Goal: Transaction & Acquisition: Purchase product/service

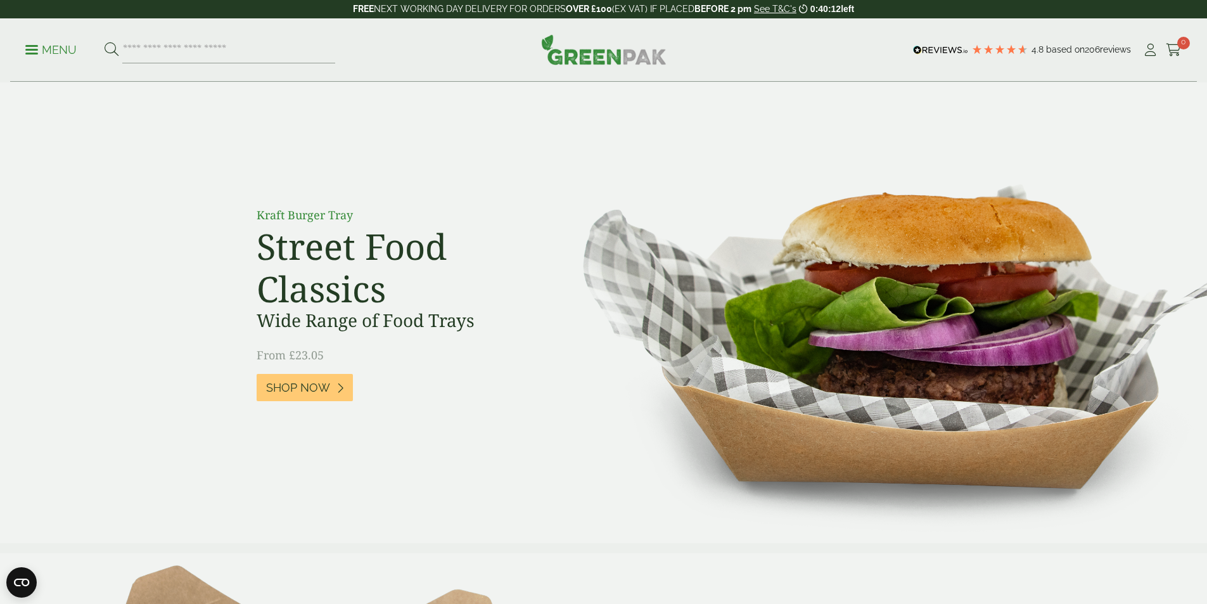
click at [61, 53] on p "Menu" at bounding box center [50, 49] width 51 height 15
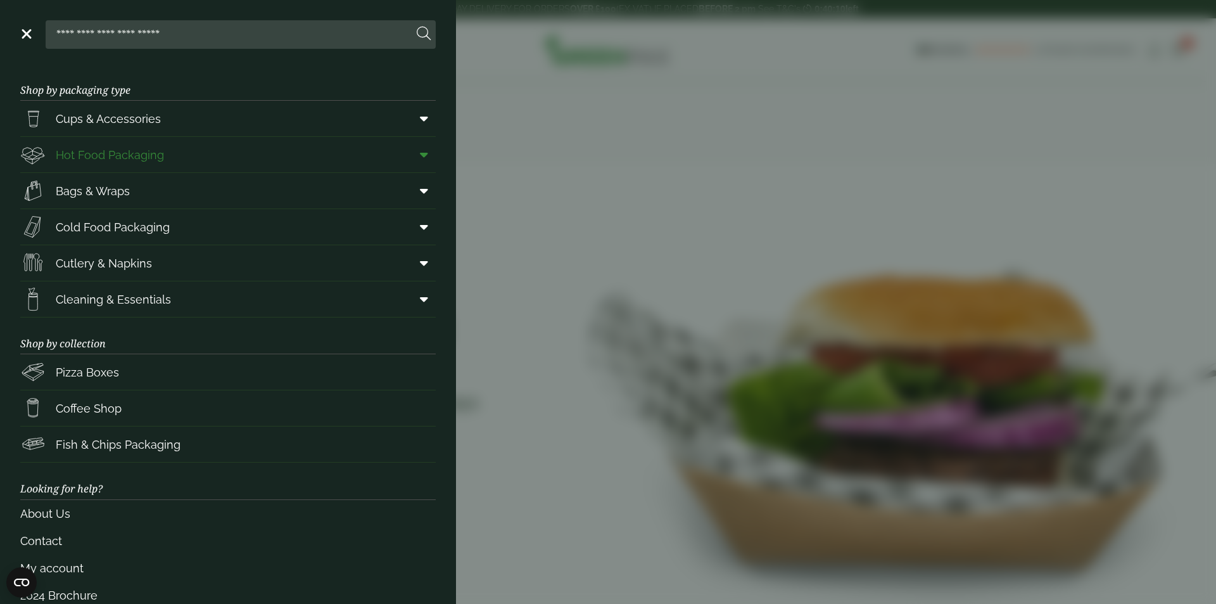
click at [132, 166] on span "Hot Food Packaging" at bounding box center [92, 154] width 144 height 25
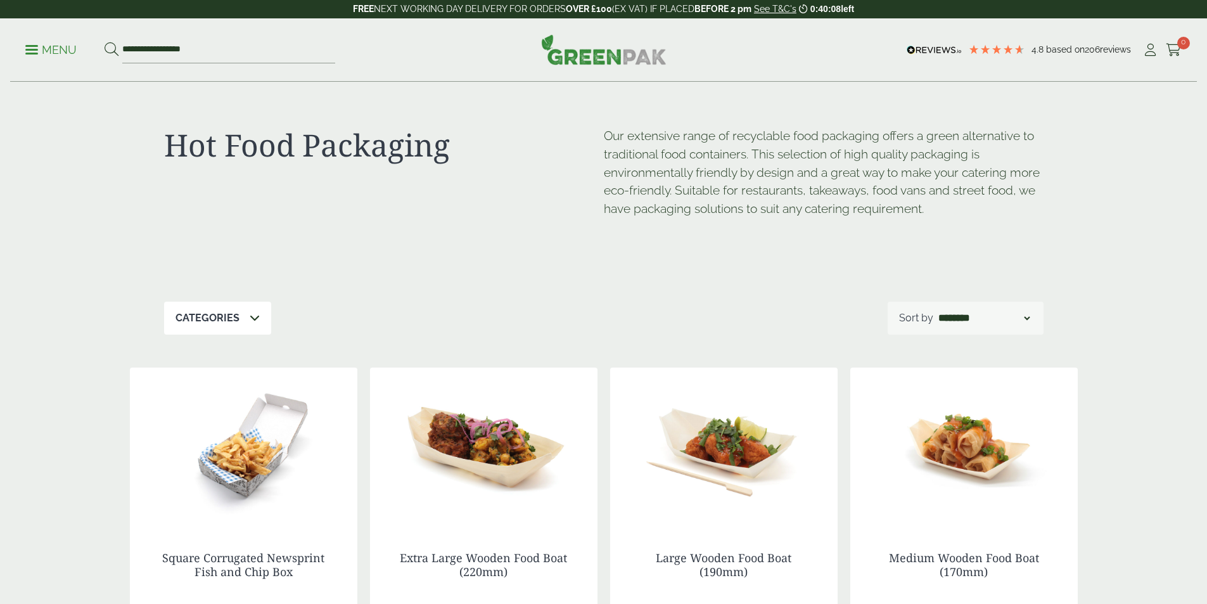
click at [32, 57] on p "Menu" at bounding box center [50, 49] width 51 height 15
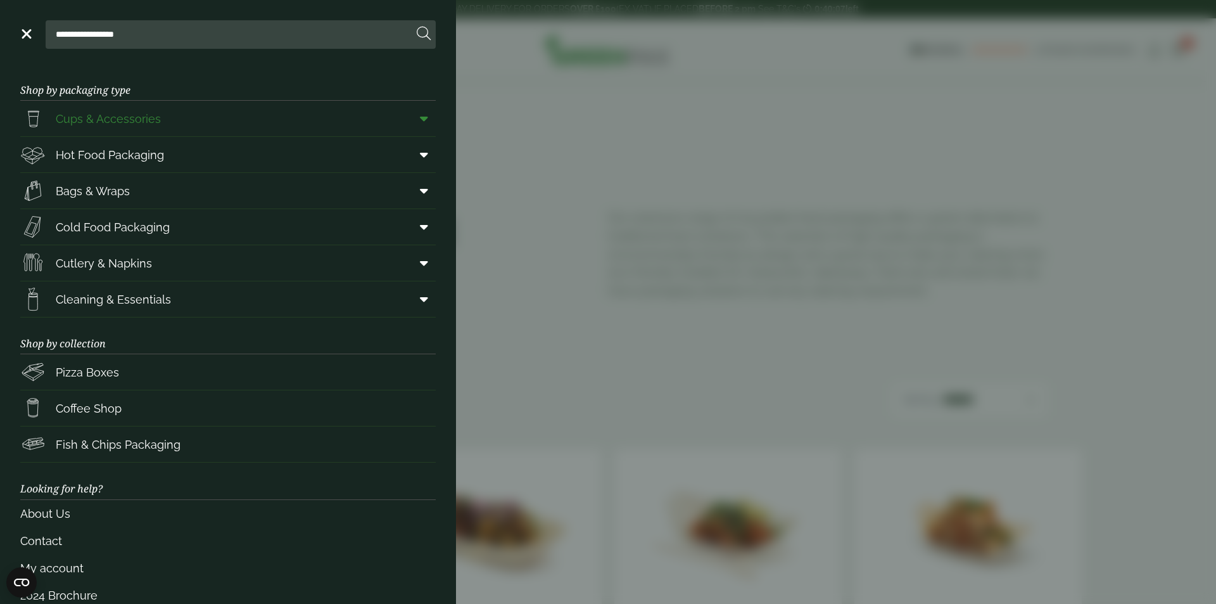
click at [137, 134] on link "Cups & Accessories" at bounding box center [228, 118] width 416 height 35
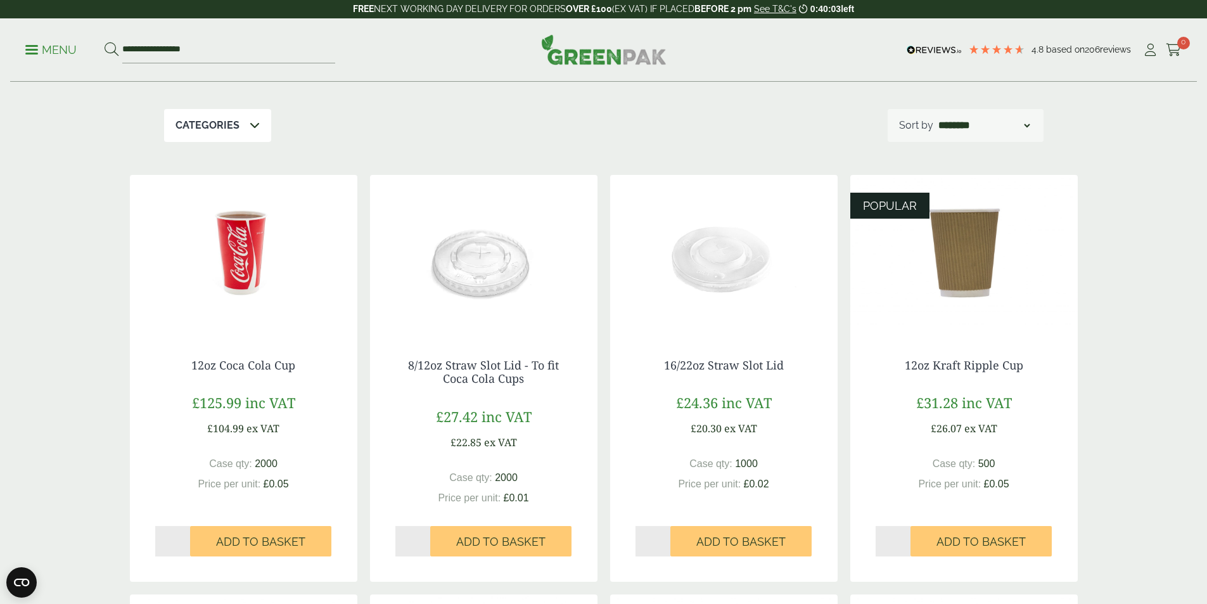
scroll to position [127, 0]
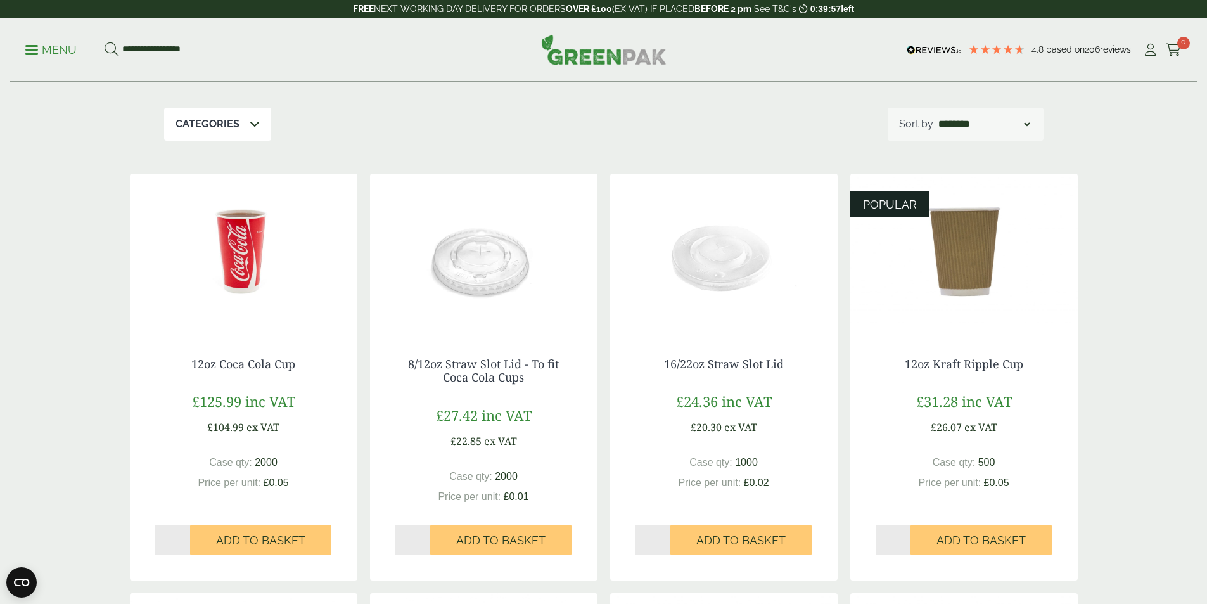
click at [958, 346] on div "12oz Kraft Ripple Cup £31.28 inc VAT £26.07 ex VAT Case qty: 500 Price per unit…" at bounding box center [963, 449] width 227 height 235
click at [965, 257] on img at bounding box center [963, 253] width 227 height 158
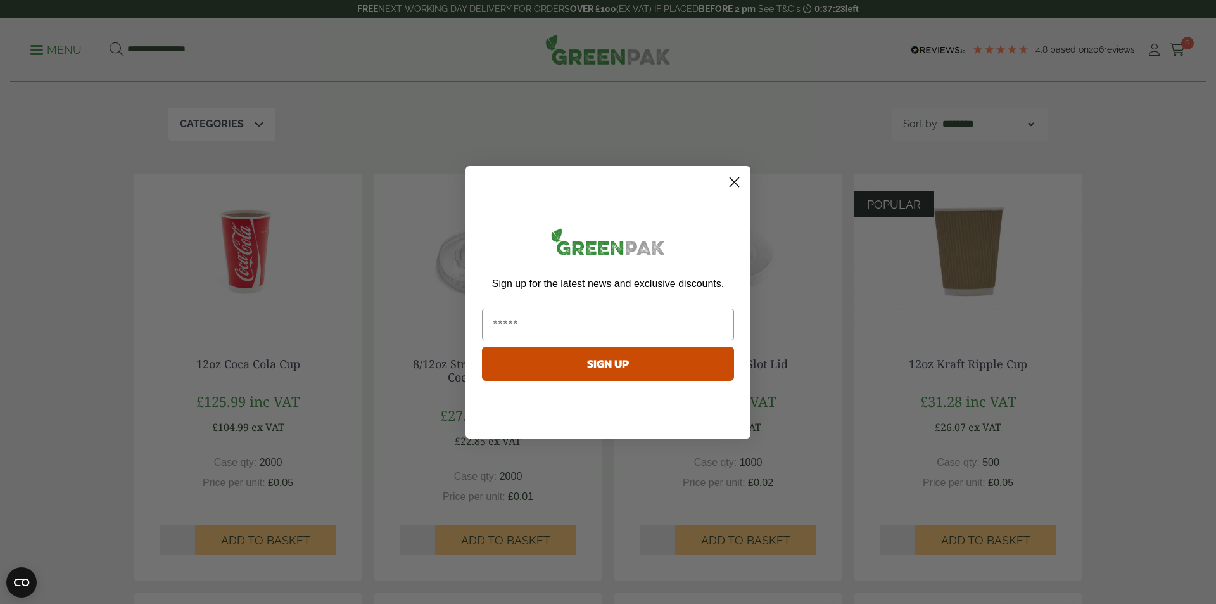
click at [745, 175] on icon "Close dialog" at bounding box center [735, 182] width 22 height 22
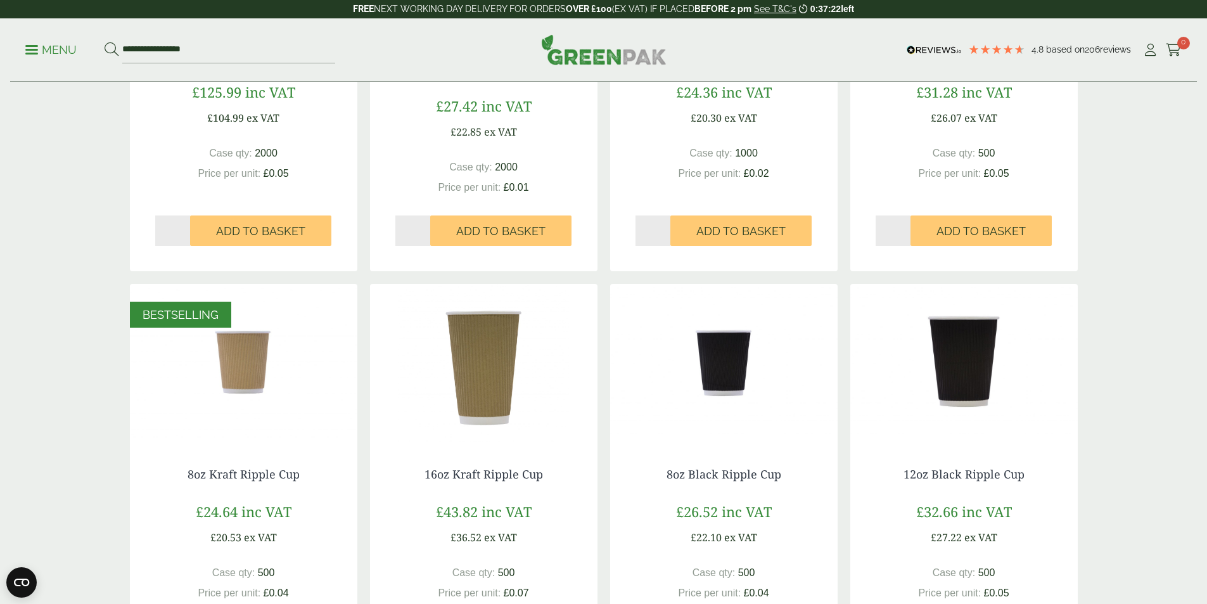
scroll to position [570, 0]
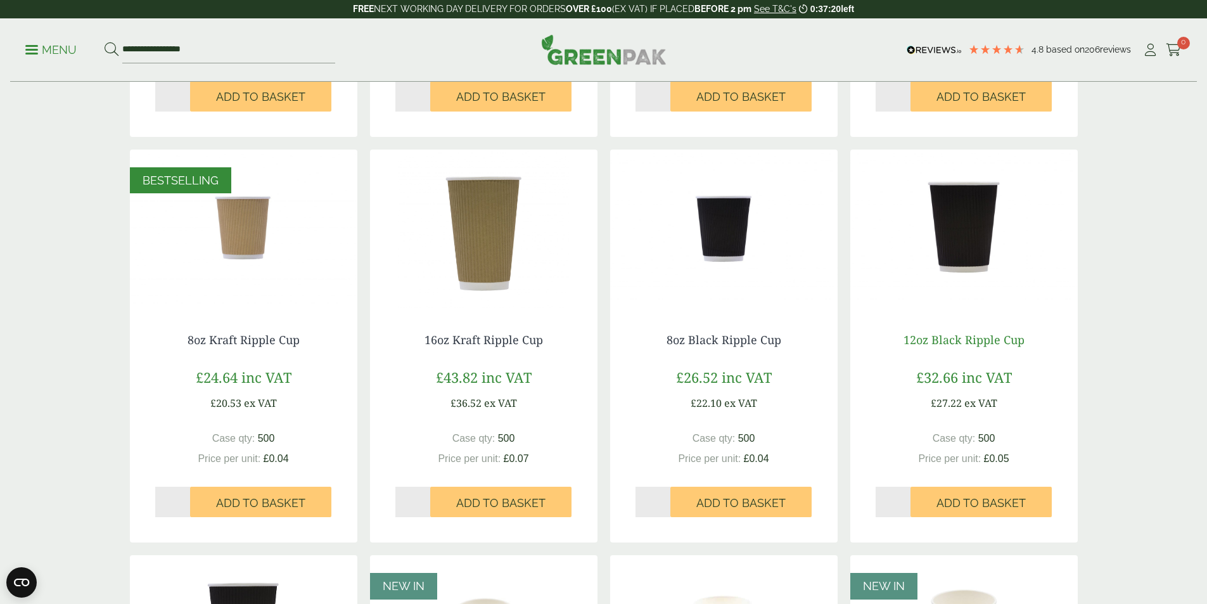
click at [976, 335] on link "12oz Black Ripple Cup" at bounding box center [963, 339] width 121 height 15
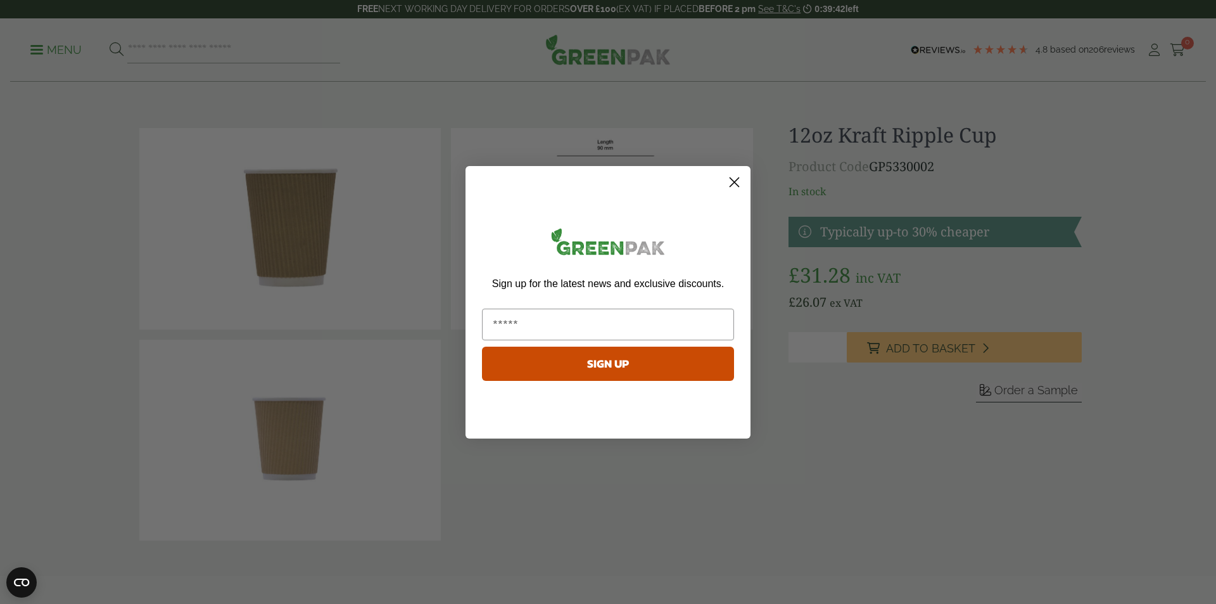
click at [723, 186] on div "Sign up for the latest news and exclusive discounts. SIGN UP" at bounding box center [608, 305] width 260 height 253
click at [738, 188] on circle "Close dialog" at bounding box center [734, 181] width 21 height 21
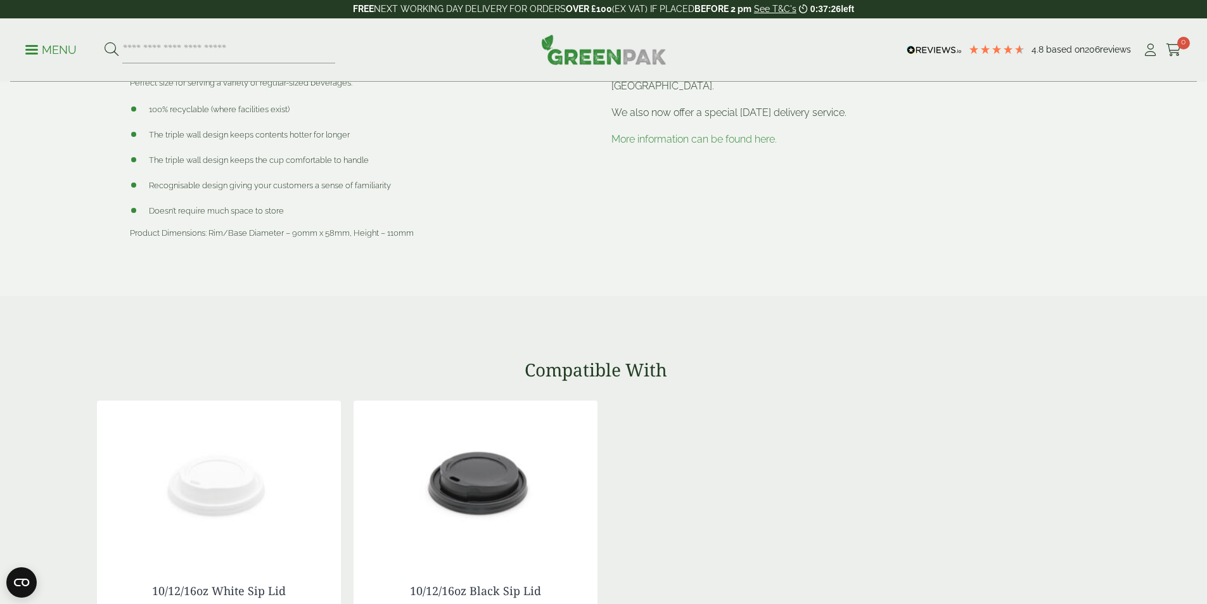
scroll to position [570, 0]
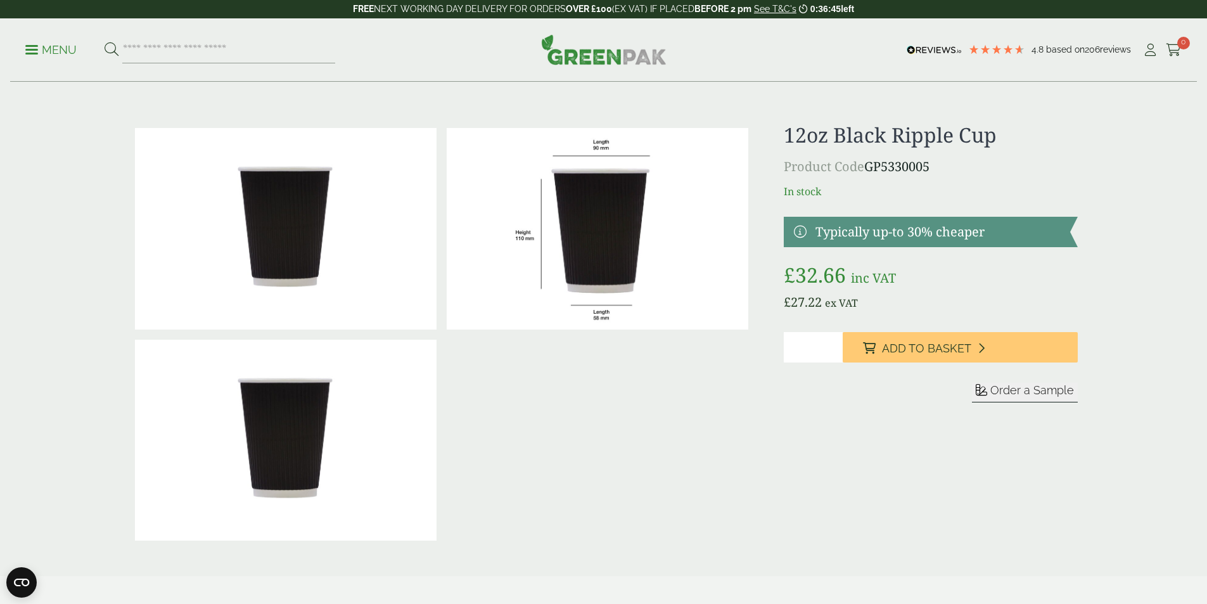
click at [900, 132] on h1 "12oz Black Ripple Cup" at bounding box center [930, 135] width 293 height 24
drag, startPoint x: 993, startPoint y: 132, endPoint x: 804, endPoint y: 155, distance: 190.8
click at [804, 155] on div "12oz Black Ripple Cup Product Code GP5330005 In stock Typically up-to 30% cheap…" at bounding box center [930, 334] width 293 height 423
click at [887, 180] on div "12oz Black Ripple Cup Product Code GP5330005 In stock Typically up-to 30% cheap…" at bounding box center [930, 334] width 293 height 423
click at [803, 200] on div "12oz Black Ripple Cup Product Code GP5330005 In stock Typically up-to 30% cheap…" at bounding box center [930, 334] width 293 height 423
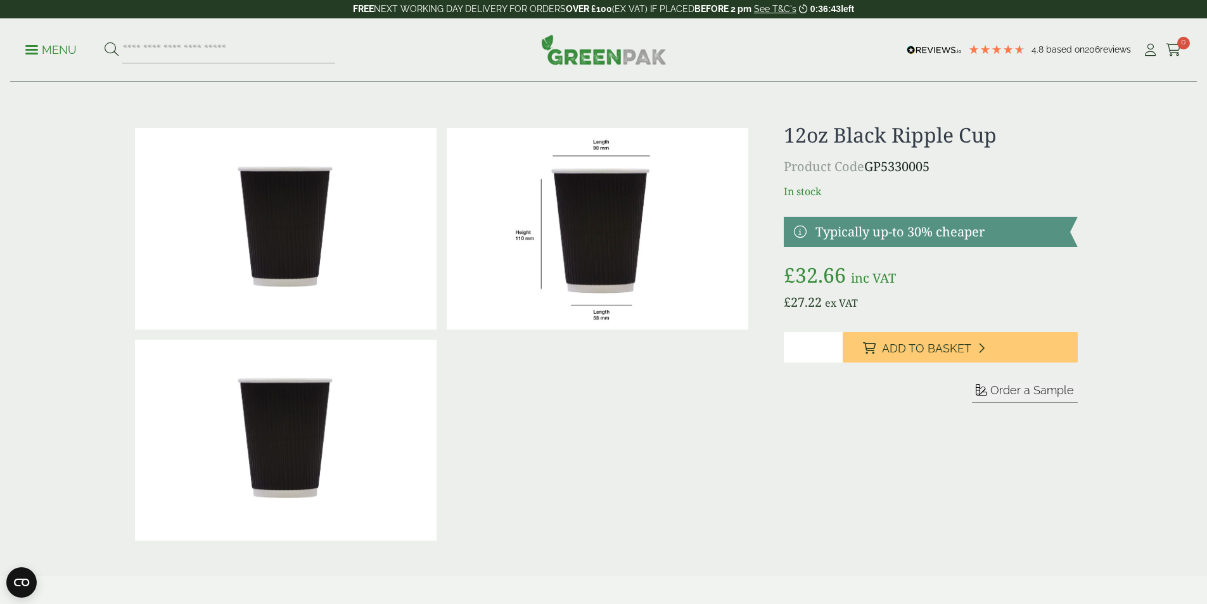
click at [847, 231] on link at bounding box center [930, 232] width 293 height 30
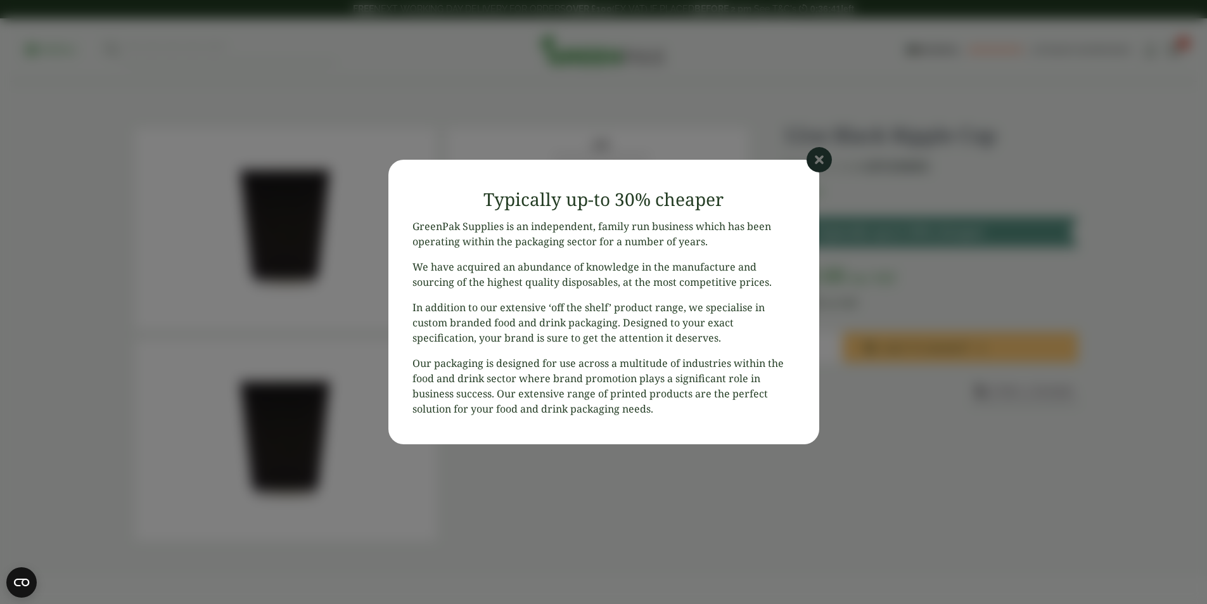
click at [815, 155] on icon at bounding box center [819, 159] width 25 height 25
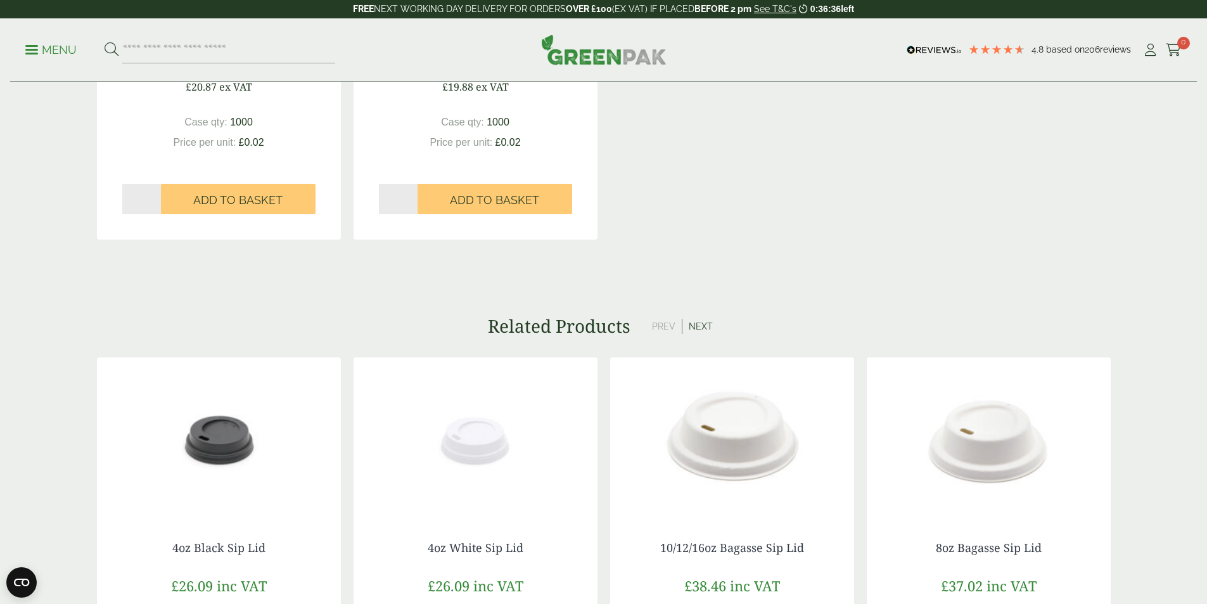
scroll to position [887, 0]
